Goal: Information Seeking & Learning: Check status

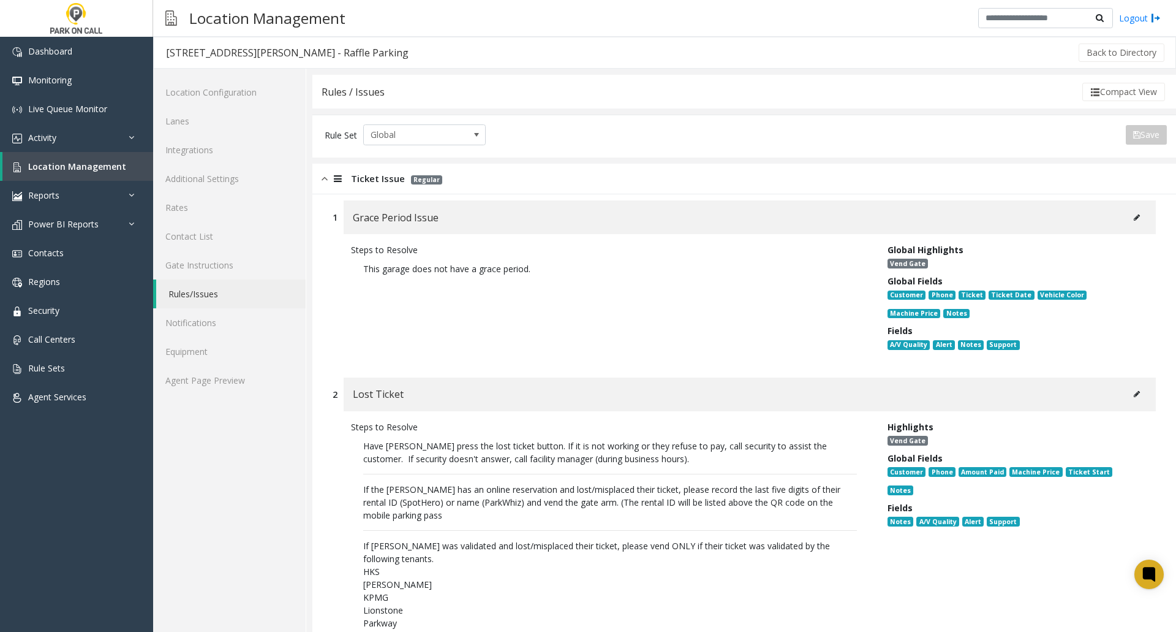
scroll to position [980, 0]
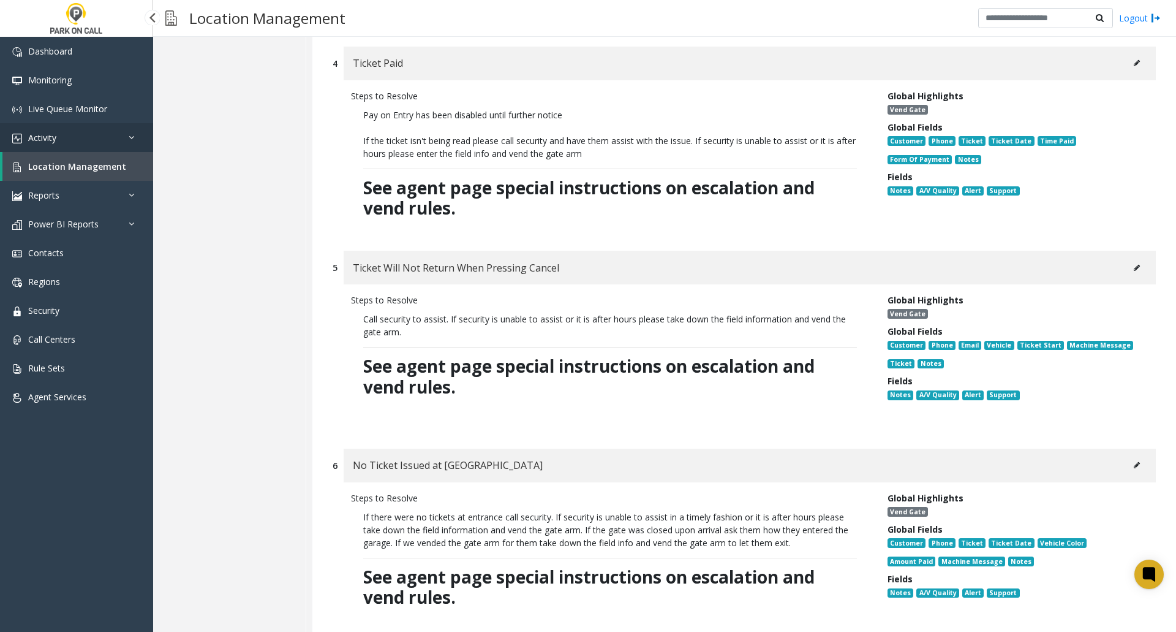
click at [53, 138] on span "Activity" at bounding box center [42, 138] width 28 height 12
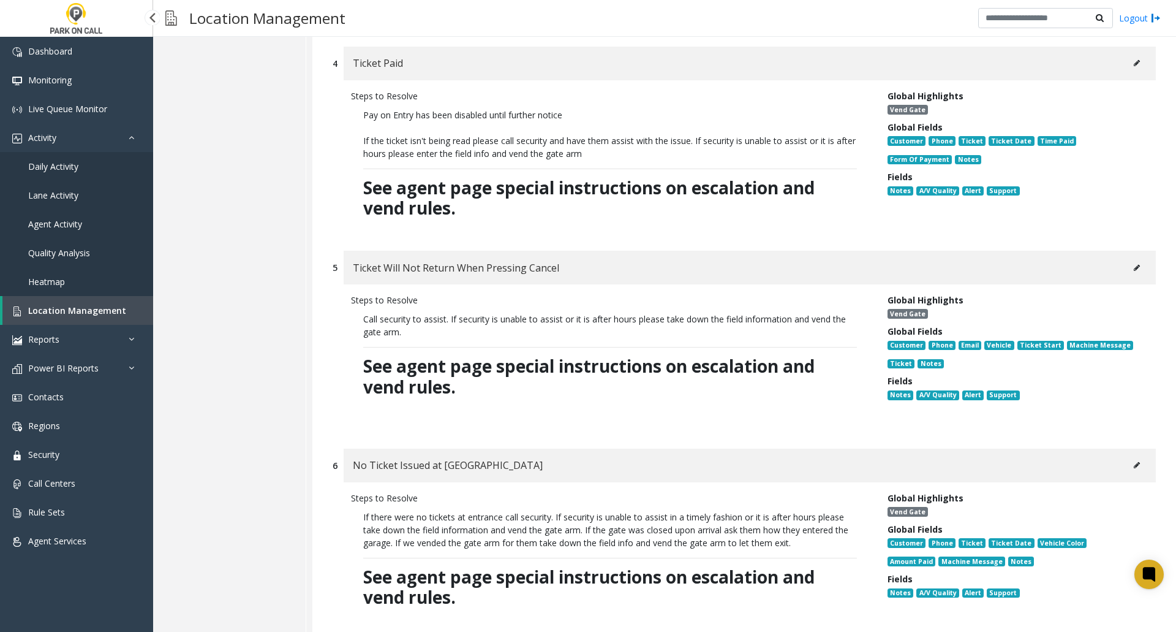
click at [60, 166] on span "Daily Activity" at bounding box center [53, 166] width 50 height 12
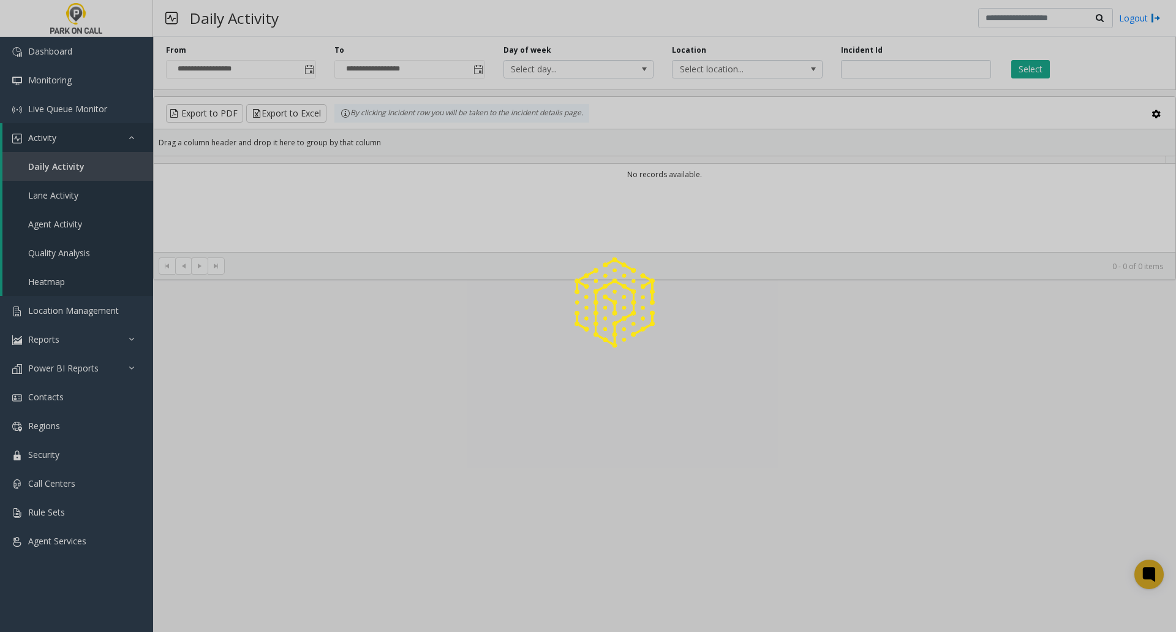
click at [864, 66] on div at bounding box center [588, 316] width 1176 height 632
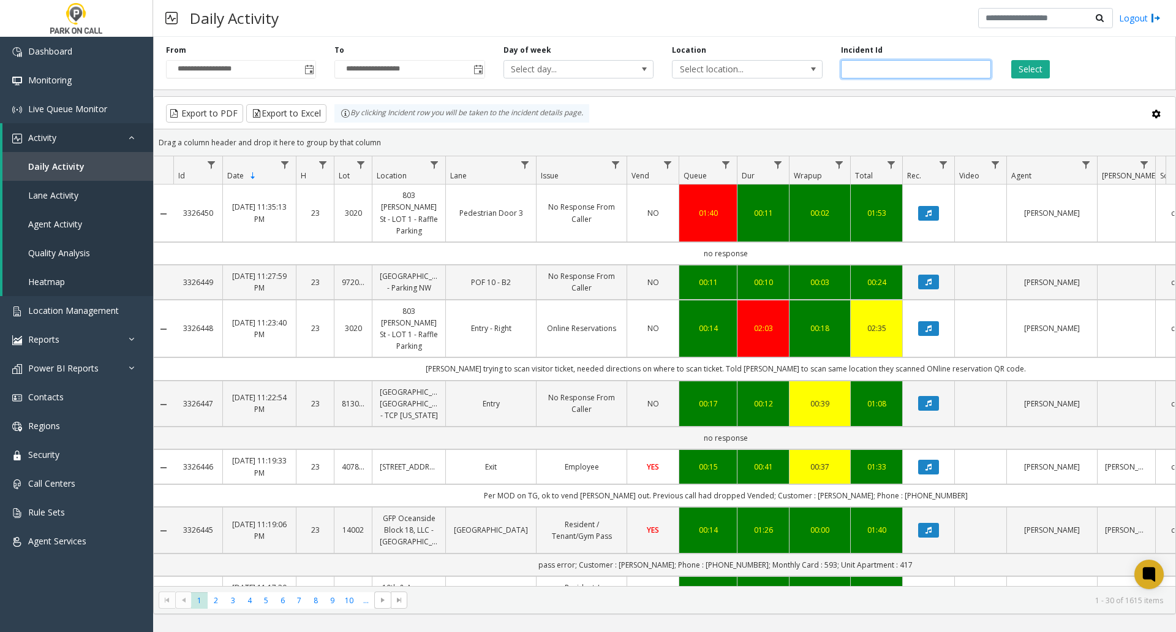
click at [882, 66] on input "number" at bounding box center [916, 69] width 150 height 18
paste input "*******"
type input "*******"
click at [1041, 73] on button "Select" at bounding box center [1030, 69] width 39 height 18
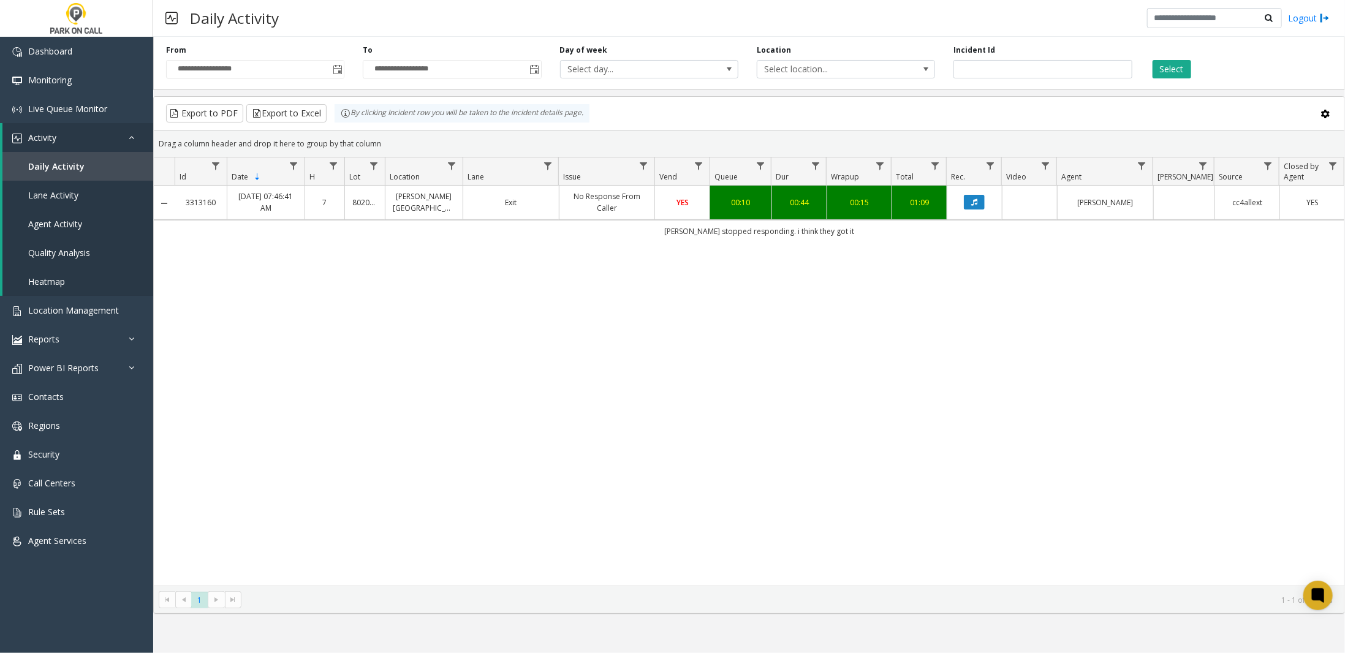
click at [394, 191] on link "[PERSON_NAME][GEOGRAPHIC_DATA]" at bounding box center [424, 202] width 62 height 23
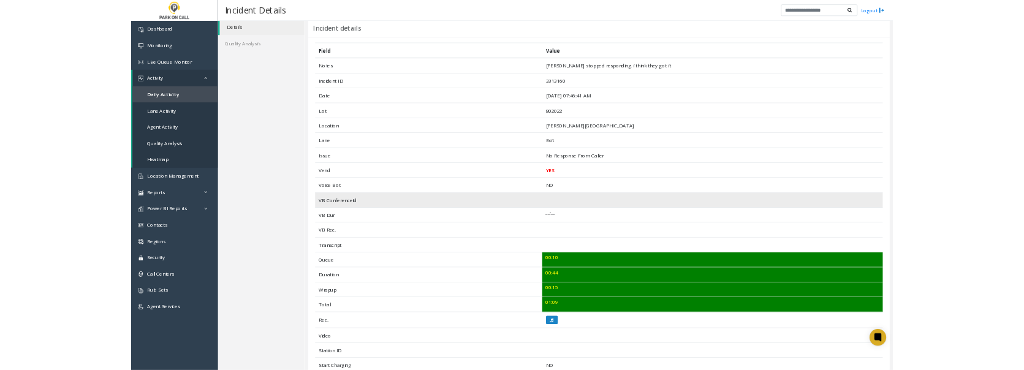
scroll to position [61, 0]
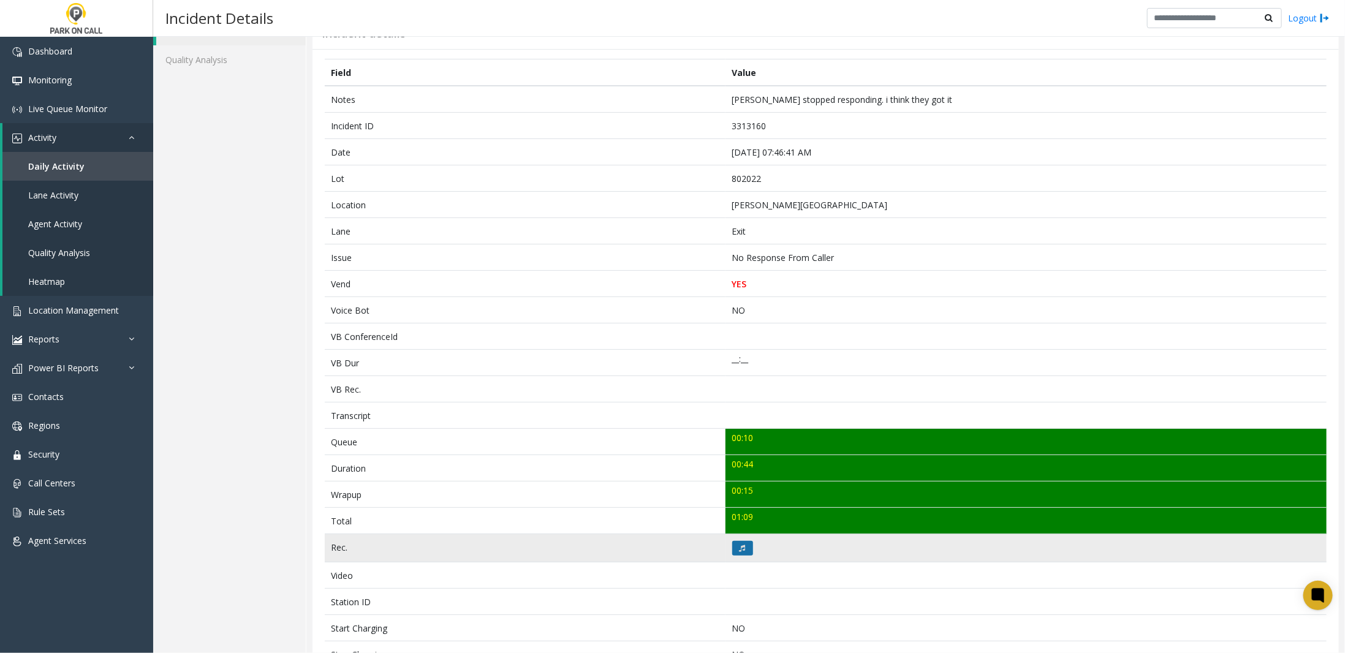
click at [739, 541] on button at bounding box center [742, 548] width 21 height 15
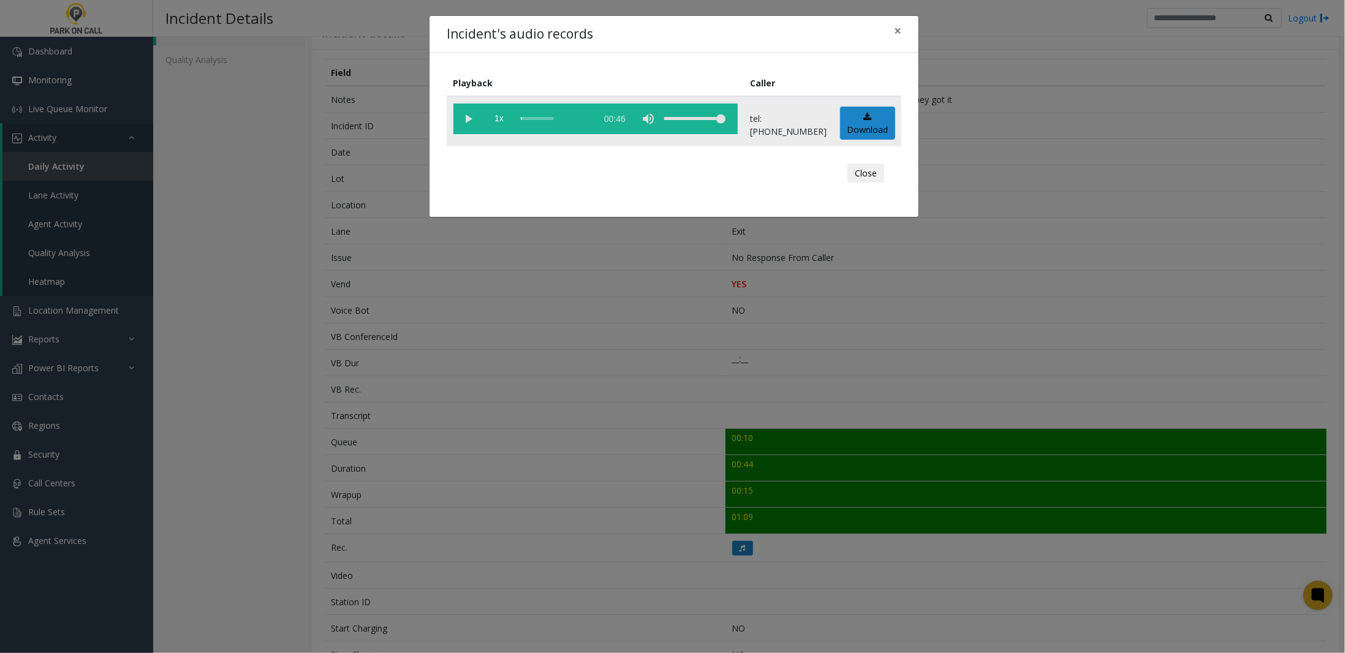
click at [474, 118] on vg-play-pause at bounding box center [468, 119] width 31 height 31
